Goal: Task Accomplishment & Management: Manage account settings

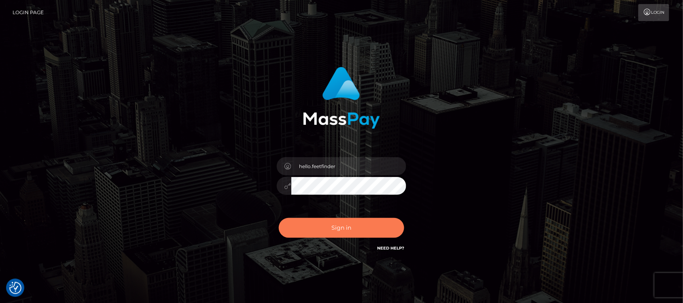
click at [365, 231] on button "Sign in" at bounding box center [341, 228] width 125 height 20
type input "hello.feetfinder"
click at [365, 229] on button "Sign in" at bounding box center [341, 228] width 125 height 20
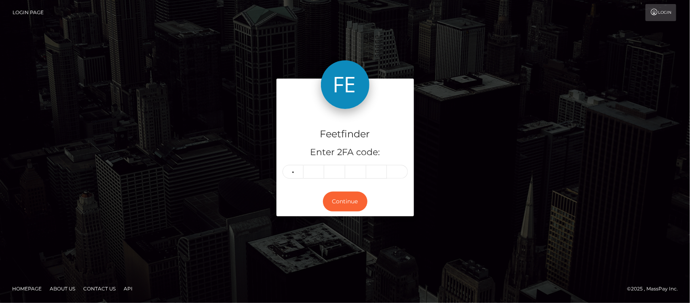
type input "0"
type input "5"
type input "3"
type input "8"
type input "7"
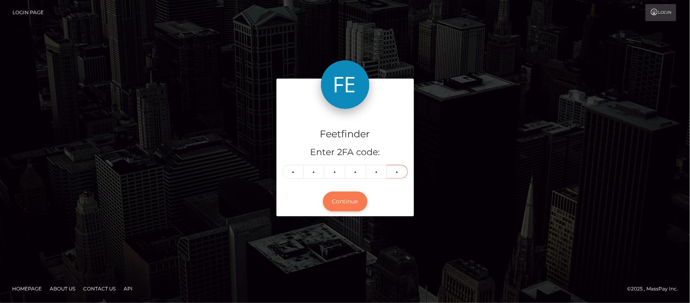
type input "6"
click at [349, 205] on button "Continue" at bounding box center [345, 201] width 44 height 20
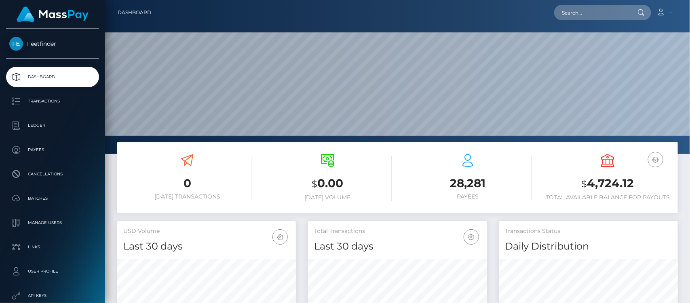
scroll to position [143, 179]
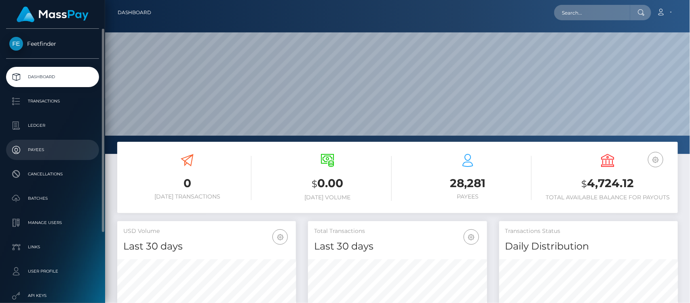
click at [31, 144] on p "Payees" at bounding box center [52, 150] width 87 height 12
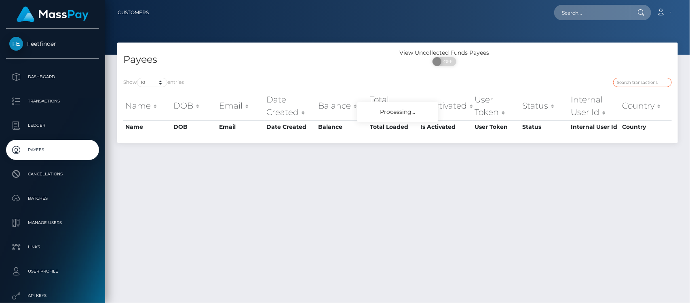
click at [640, 83] on input "search" at bounding box center [643, 82] width 59 height 9
paste input "7e094705-8b30-11f0-bd85-0694aced620b"
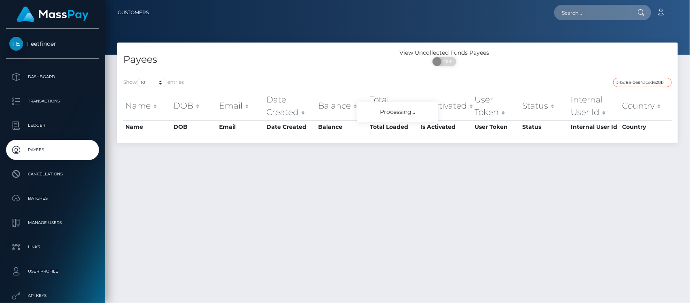
click at [631, 82] on input "7e094705-8b30-11f0-bd85-0694aced620b" at bounding box center [643, 82] width 59 height 9
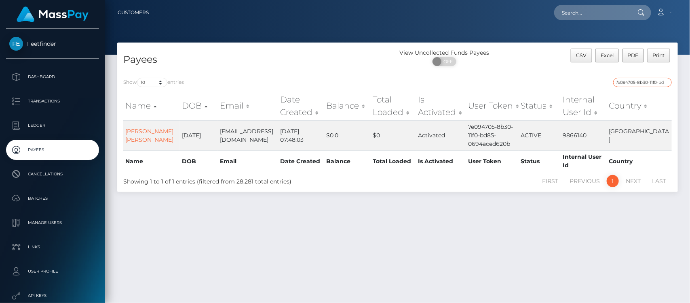
scroll to position [0, 0]
click at [648, 83] on input "7e094705-8b30-11f0-bd85-0694aced620b" at bounding box center [643, 82] width 59 height 9
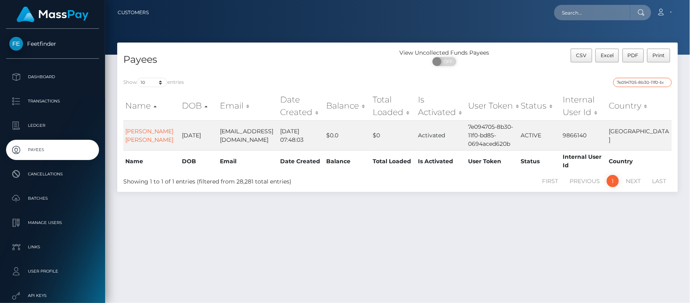
paste input "658ec7c1-864f-11f0-8023-0266f44cc279"
type input "658ec7c1-864f-11f0-8023-0266f44cc279"
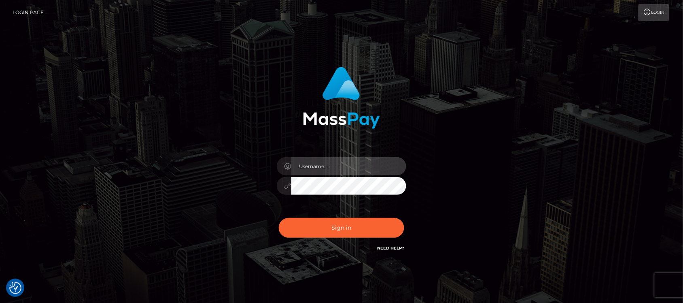
type input "hello.feetfinder"
click at [450, 130] on div "hello.feetfinder Sign in" at bounding box center [341, 164] width 224 height 206
click at [373, 170] on input "hello.feetfinder" at bounding box center [348, 166] width 115 height 18
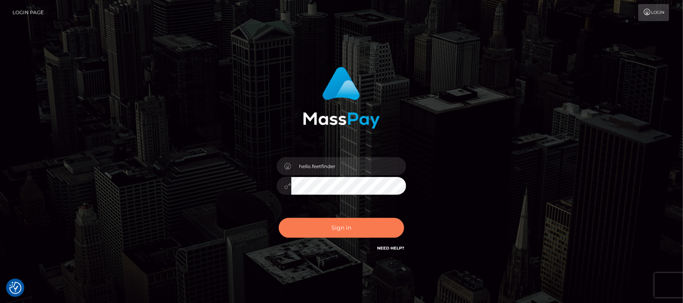
click at [385, 230] on button "Sign in" at bounding box center [341, 228] width 125 height 20
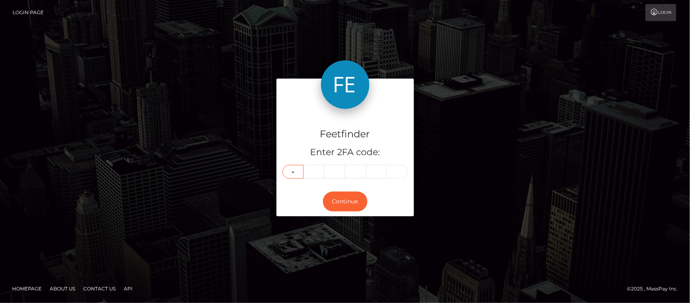
type input "5"
type input "4"
type input "5"
type input "4"
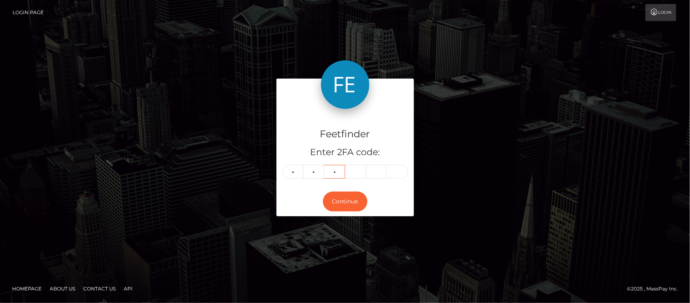
type input "1"
type input "0"
type input "9"
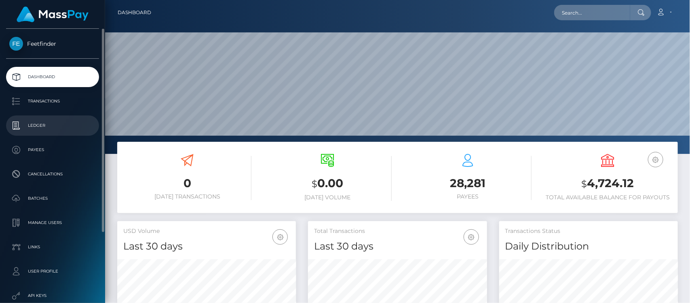
scroll to position [143, 179]
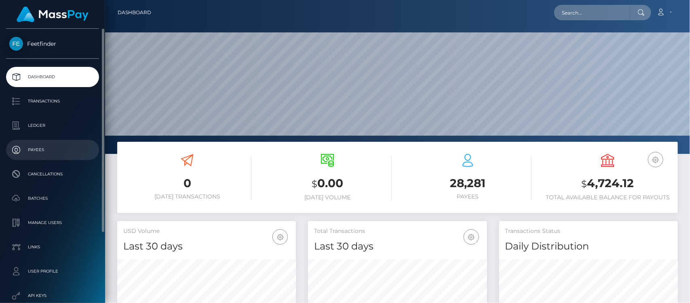
click at [49, 152] on p "Payees" at bounding box center [52, 150] width 87 height 12
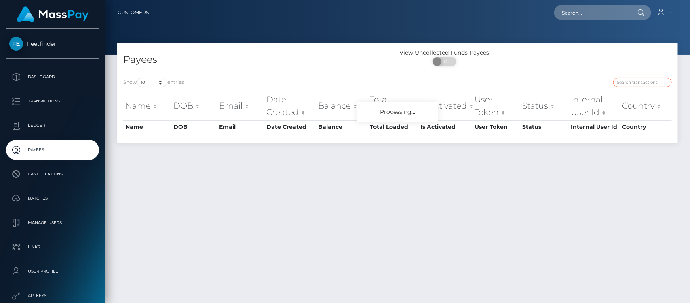
click at [630, 82] on input "search" at bounding box center [643, 82] width 59 height 9
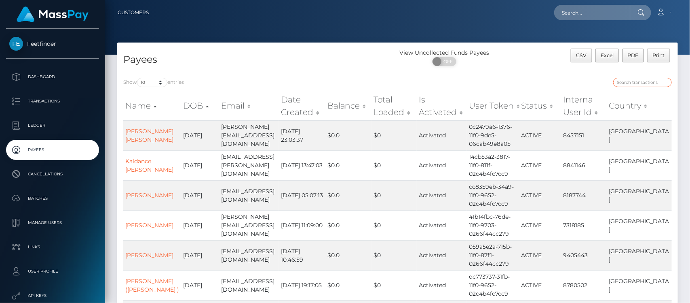
click at [642, 79] on input "search" at bounding box center [643, 82] width 59 height 9
paste input "c4dafd48-89e9-11f0-8023-0266f44cc279"
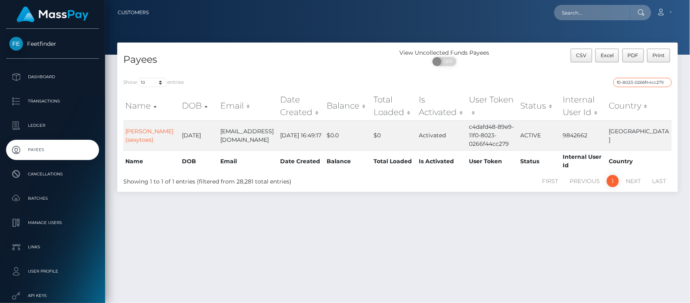
type input "c4dafd48-89e9-11f0-8023-0266f44cc279"
drag, startPoint x: 493, startPoint y: 203, endPoint x: 533, endPoint y: 183, distance: 44.1
click at [493, 204] on div "Payees View Uncollected Funds Payees ON OFF CSV Excel PDF Print Show 10 25 50 1…" at bounding box center [397, 168] width 585 height 253
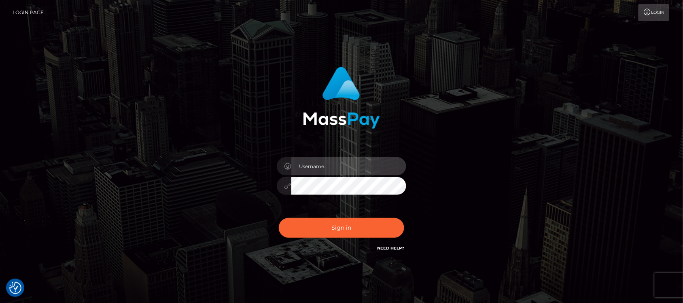
type input "hello.feetfinder"
click at [348, 165] on input "hello.feetfinder" at bounding box center [348, 166] width 115 height 18
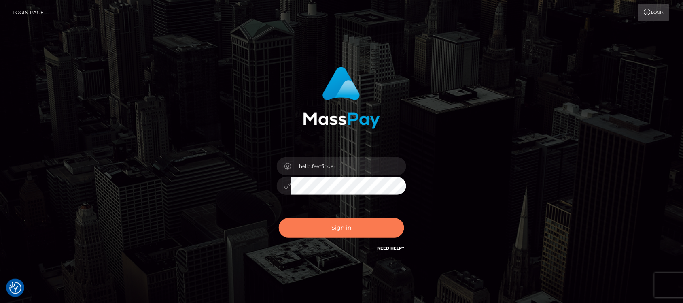
click at [346, 229] on button "Sign in" at bounding box center [341, 228] width 125 height 20
type input "hello.feetfinder"
click at [344, 233] on button "Sign in" at bounding box center [341, 228] width 125 height 20
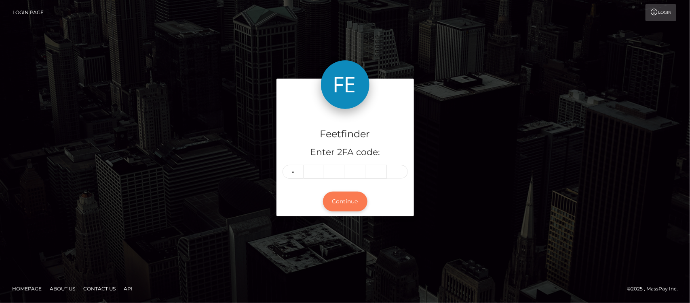
type input "2"
type input "4"
type input "8"
type input "1"
type input "5"
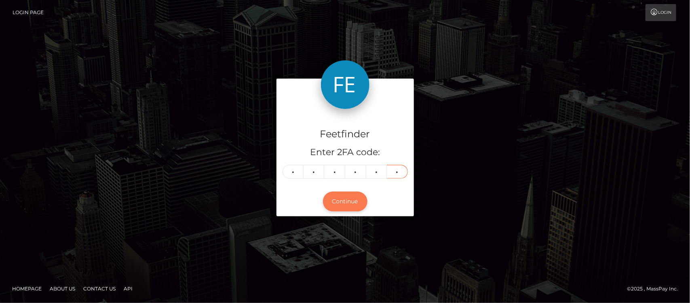
type input "0"
click at [352, 203] on button "Continue" at bounding box center [345, 201] width 44 height 20
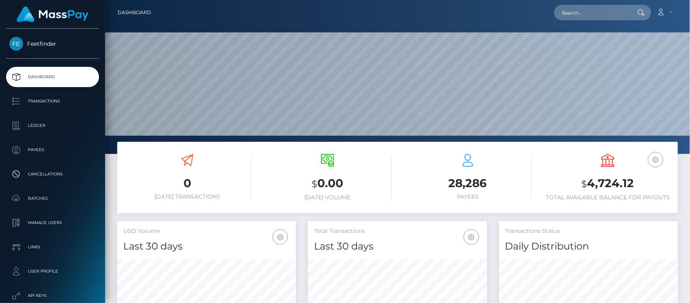
scroll to position [143, 179]
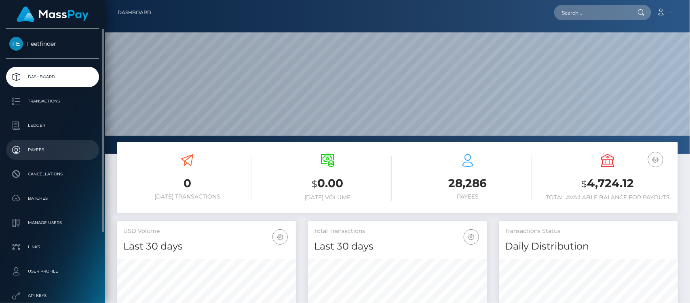
click at [53, 155] on p "Payees" at bounding box center [52, 150] width 87 height 12
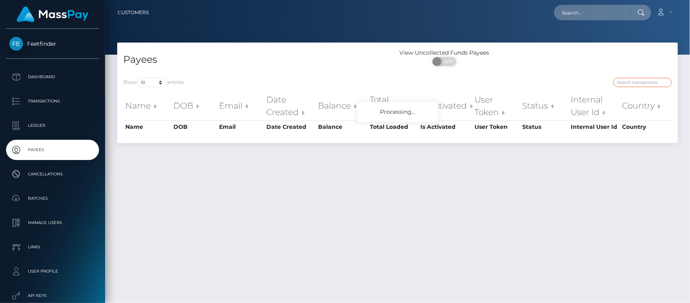
click at [642, 81] on input "search" at bounding box center [643, 82] width 59 height 9
paste input "6ac32ef4-6ff6-11f0-87f1-0266f44cc279"
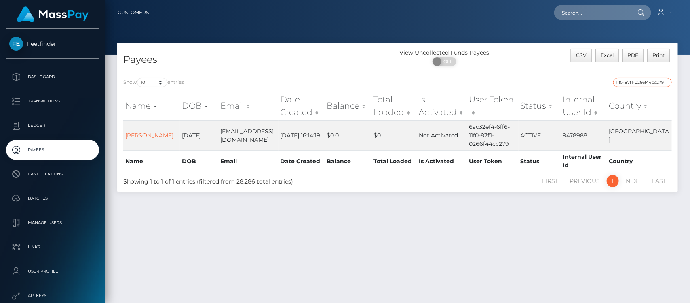
type input "6ac32ef4-6ff6-11f0-87f1-0266f44cc279"
